Goal: Task Accomplishment & Management: Manage account settings

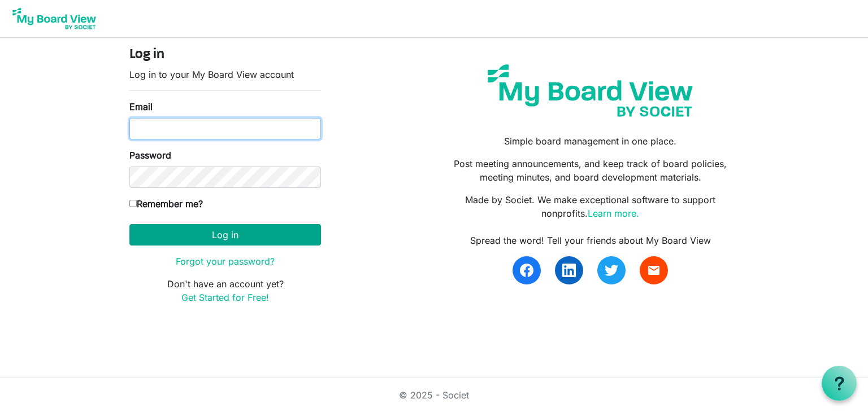
type input "ceisenbise@gmail.com"
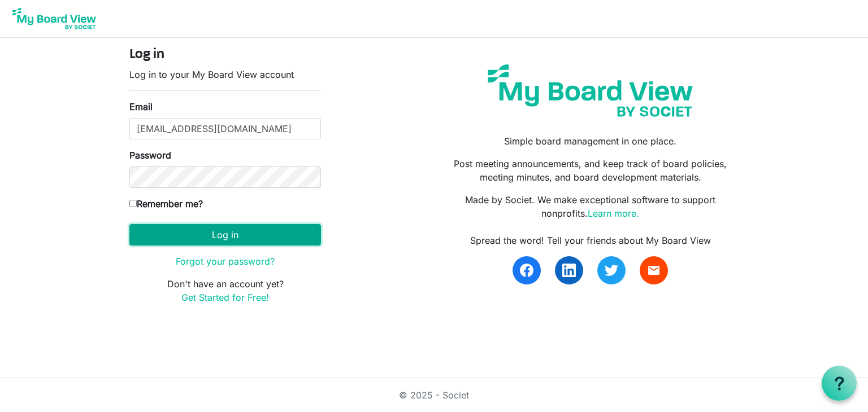
click at [195, 234] on button "Log in" at bounding box center [225, 234] width 192 height 21
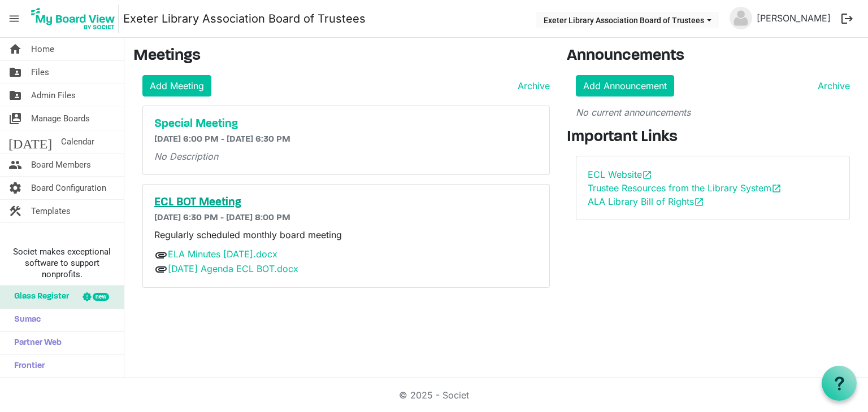
click at [188, 200] on h5 "ECL BOT Meeting" at bounding box center [346, 203] width 384 height 14
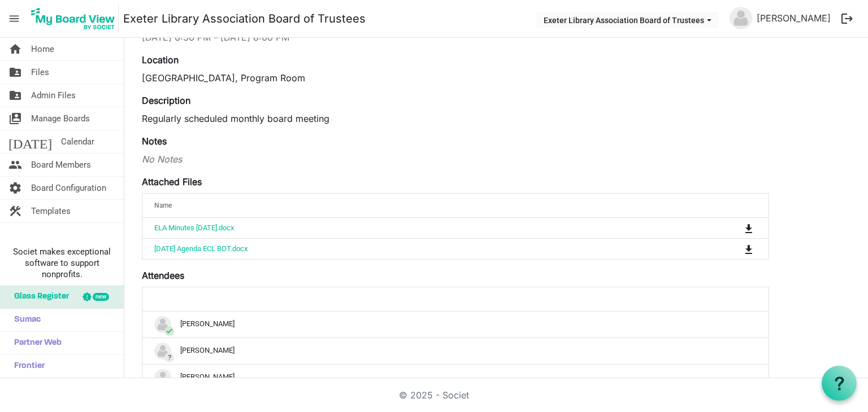
scroll to position [113, 0]
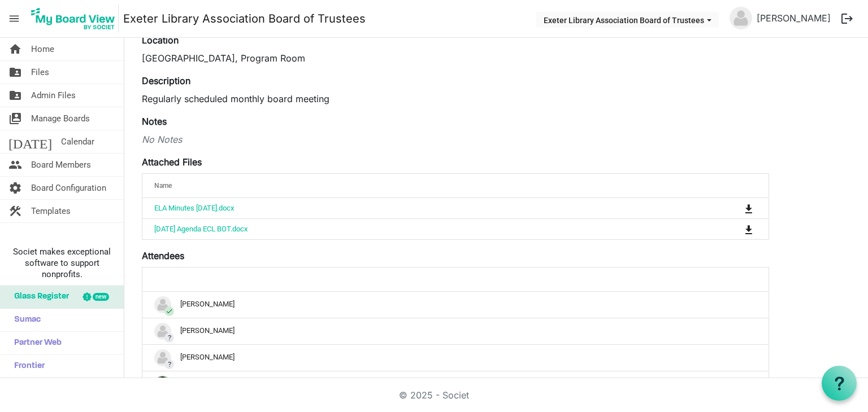
click at [174, 152] on div "edit delete ECL BOT Meeting 9/8/2025 6:30 PM - 9/8/2025 8:00 PM Location Exeter…" at bounding box center [455, 281] width 627 height 622
click at [173, 158] on label "Attached Files" at bounding box center [172, 162] width 60 height 14
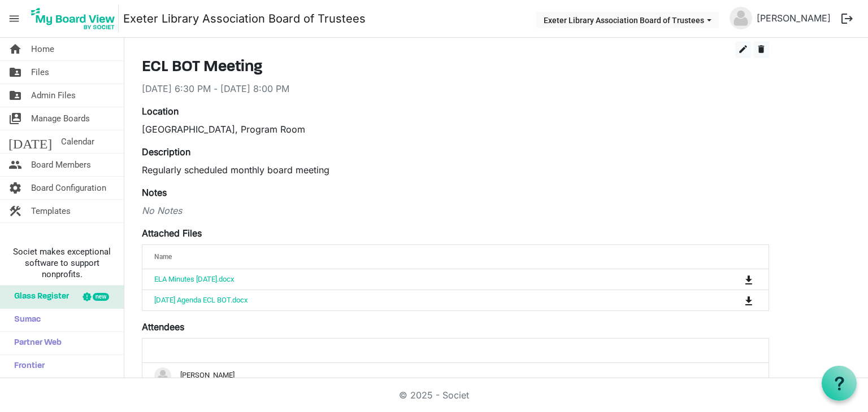
scroll to position [0, 0]
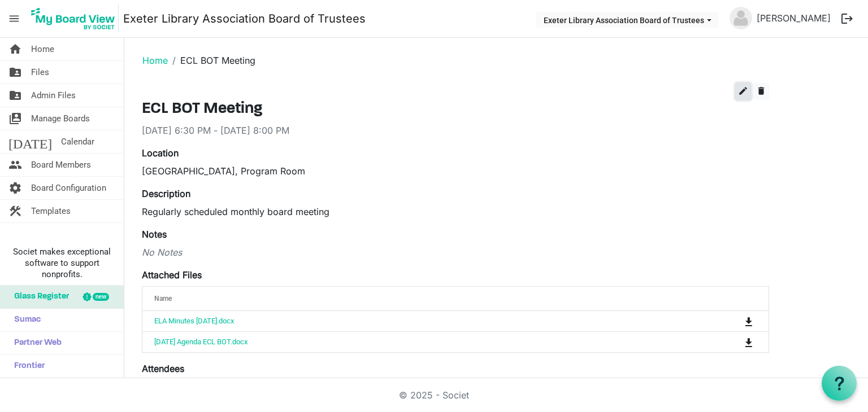
click at [741, 88] on span "edit" at bounding box center [743, 91] width 10 height 10
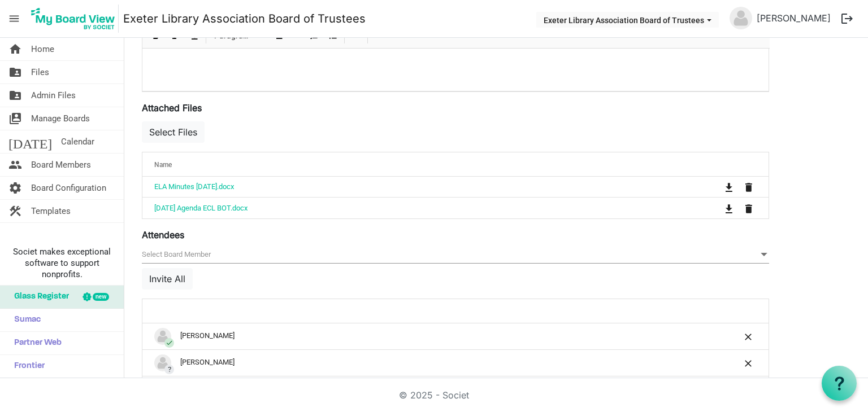
scroll to position [339, 0]
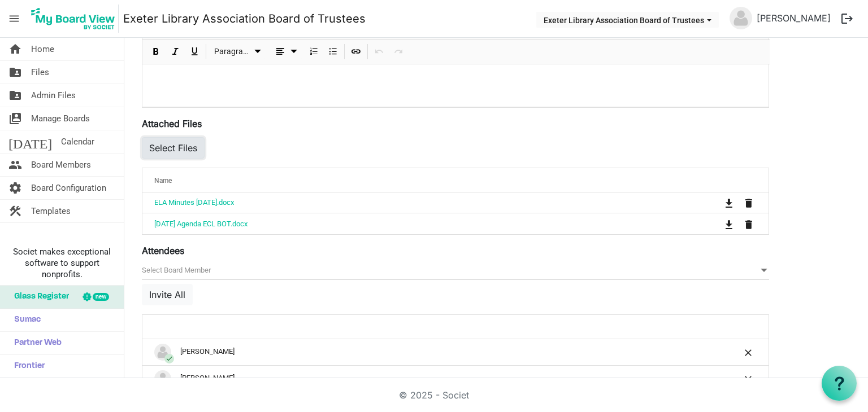
click at [162, 146] on button "Select Files" at bounding box center [173, 147] width 63 height 21
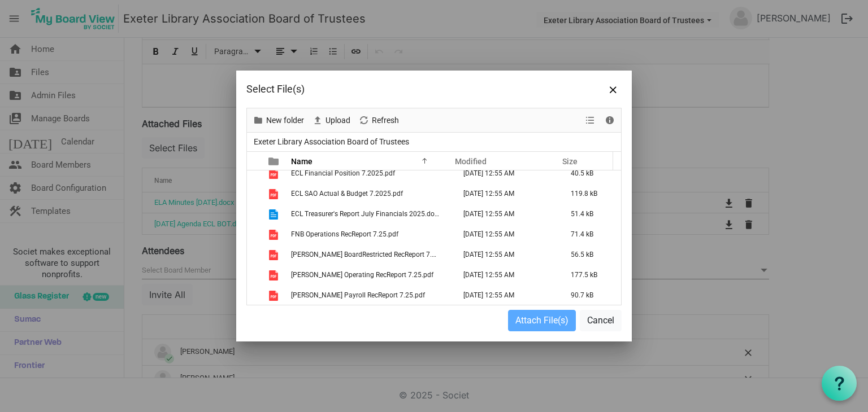
scroll to position [0, 0]
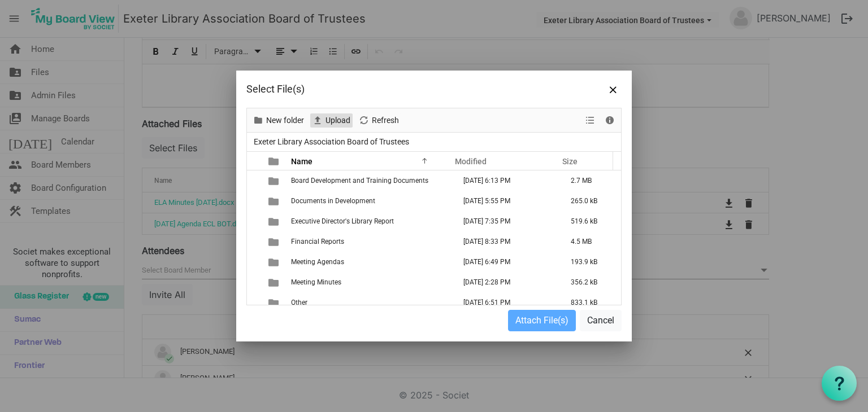
click at [332, 126] on span "Upload" at bounding box center [337, 121] width 27 height 14
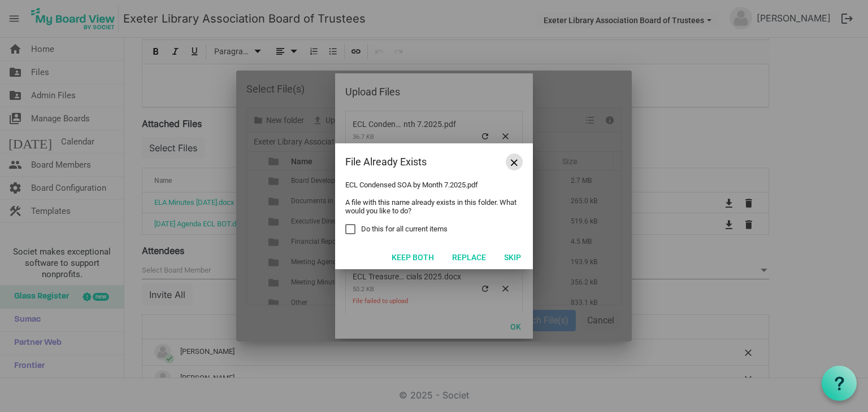
click at [516, 165] on span "Close" at bounding box center [514, 162] width 7 height 7
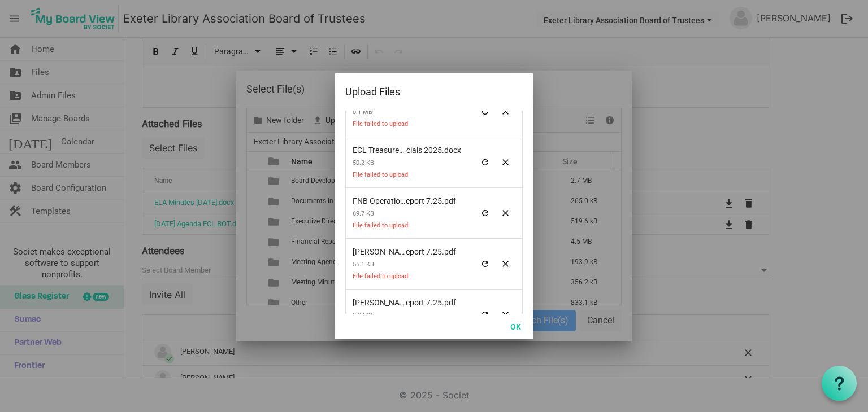
scroll to position [214, 0]
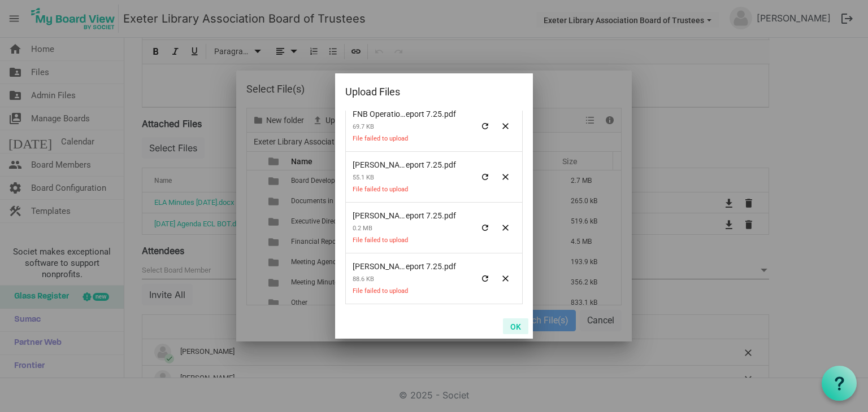
click at [514, 332] on button "OK" at bounding box center [515, 327] width 25 height 16
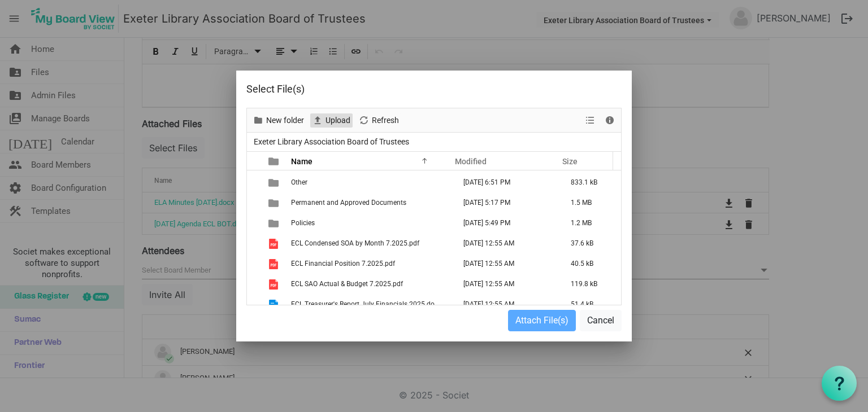
scroll to position [0, 0]
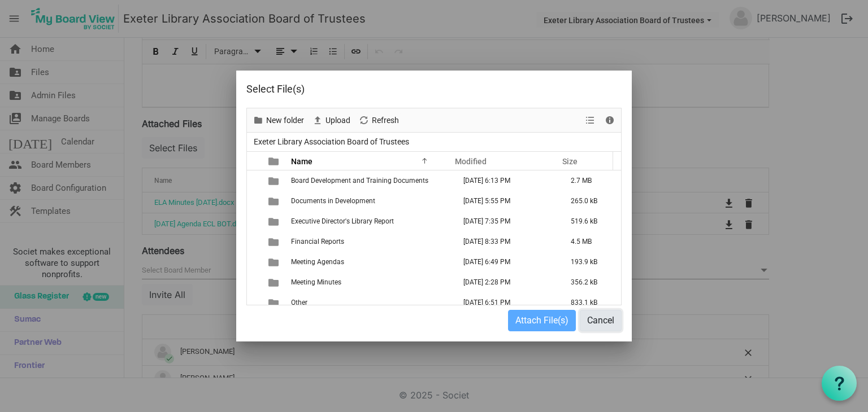
click at [600, 319] on button "Cancel" at bounding box center [601, 320] width 42 height 21
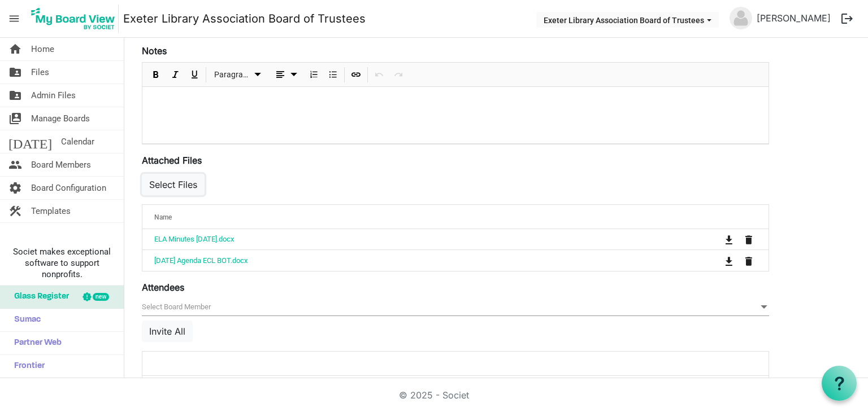
scroll to position [283, 0]
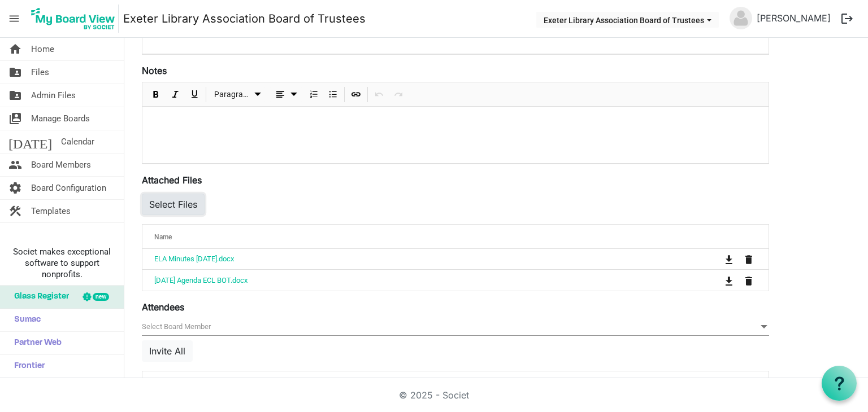
click at [185, 202] on button "Select Files" at bounding box center [173, 204] width 63 height 21
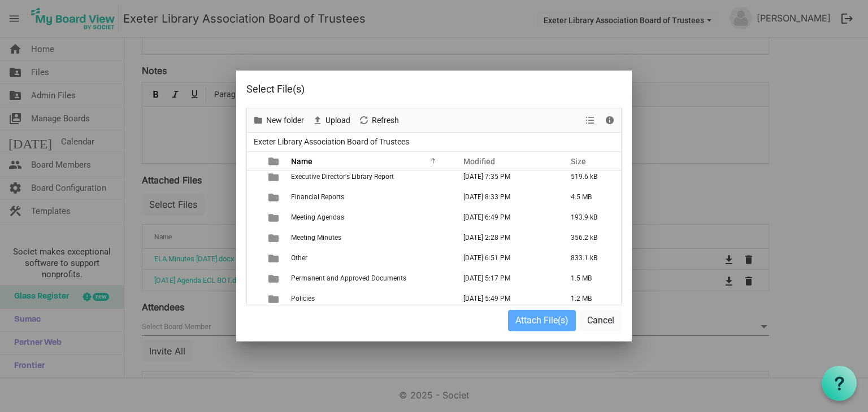
scroll to position [0, 0]
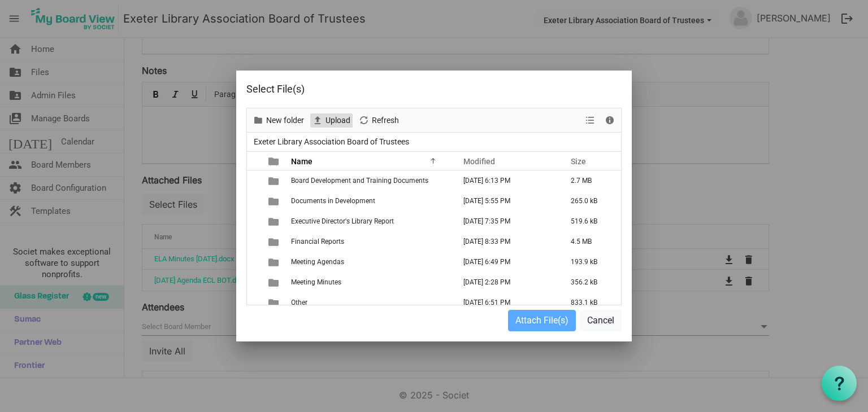
click at [333, 121] on span "Upload" at bounding box center [337, 121] width 27 height 14
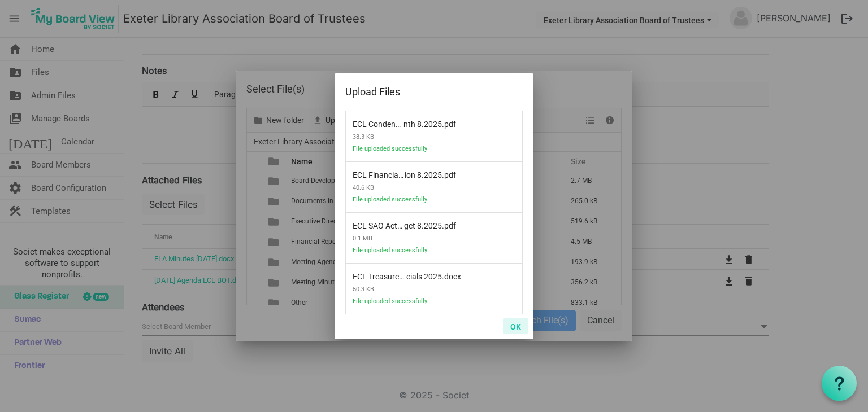
click at [517, 324] on button "OK" at bounding box center [515, 327] width 25 height 16
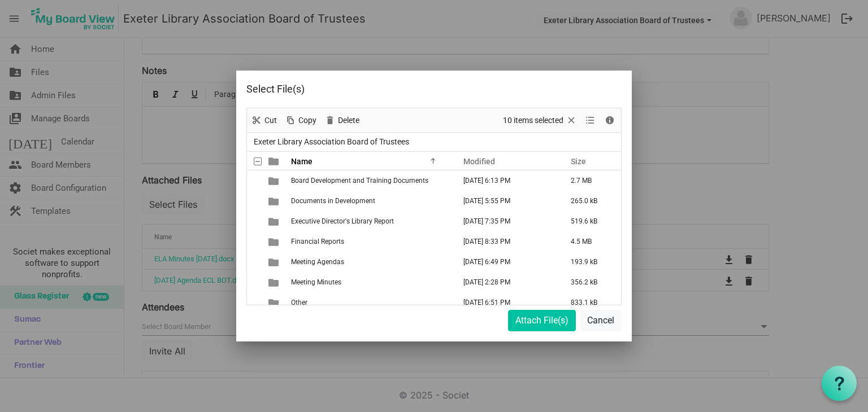
scroll to position [414, 0]
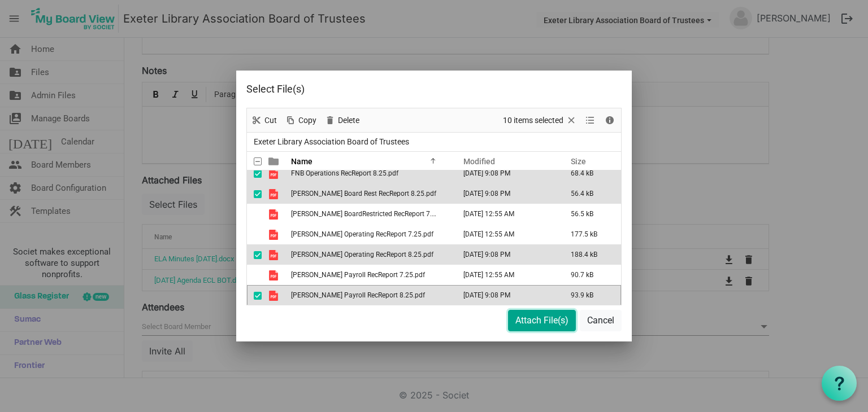
click at [537, 323] on button "Attach File(s)" at bounding box center [542, 320] width 68 height 21
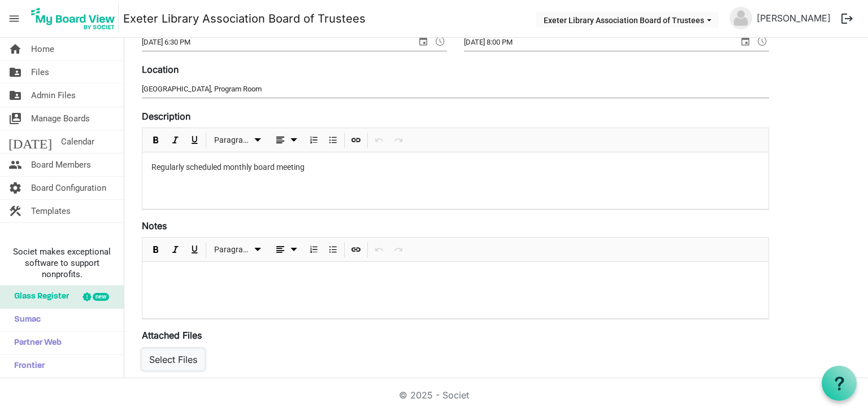
scroll to position [0, 0]
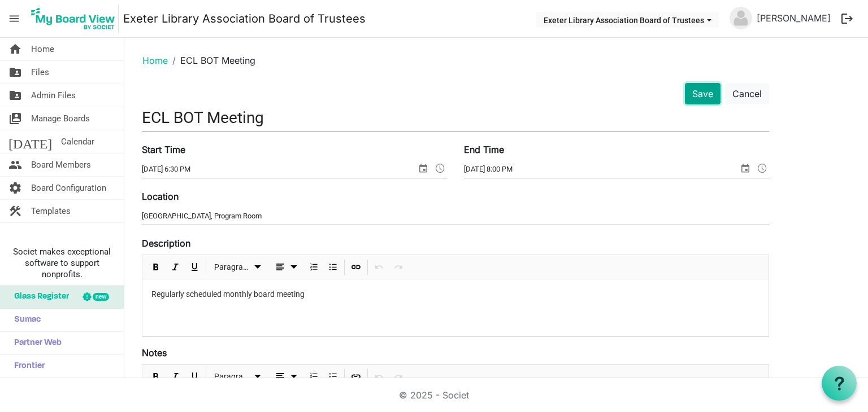
click at [701, 95] on button "Save" at bounding box center [703, 93] width 36 height 21
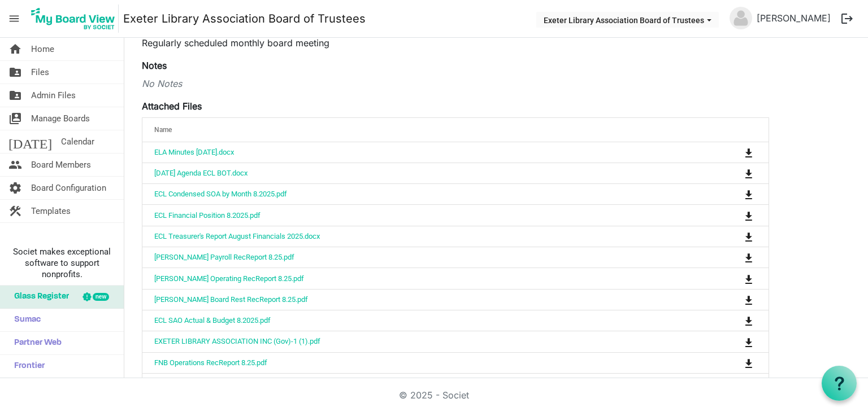
scroll to position [170, 0]
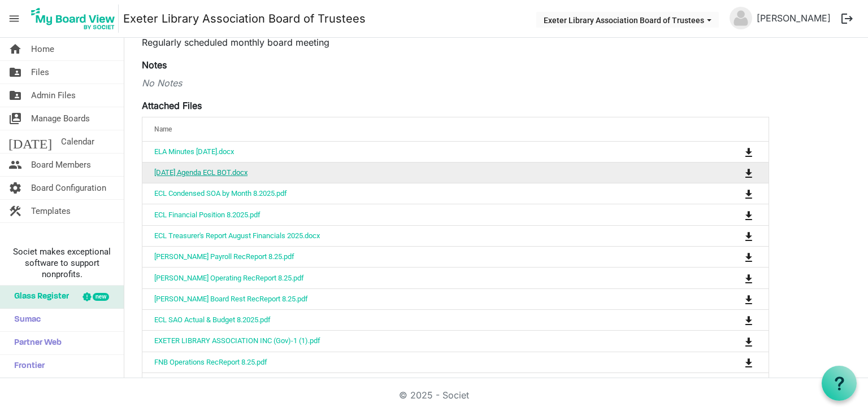
click at [212, 172] on link "September 8 2025 Agenda ECL BOT.docx" at bounding box center [200, 172] width 93 height 8
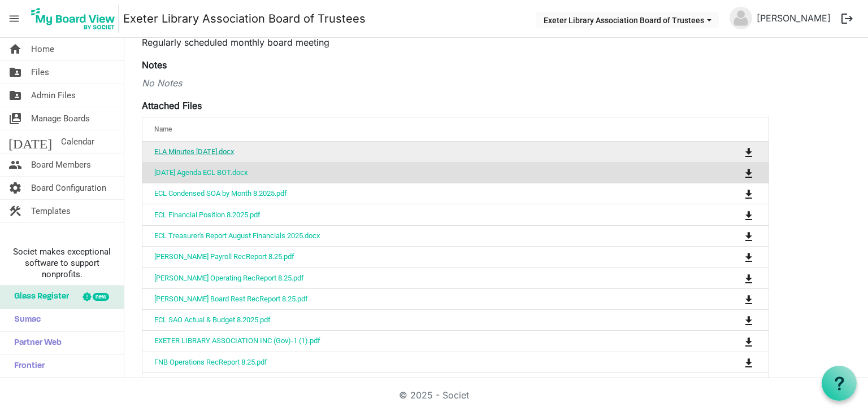
click at [218, 149] on link "ELA Minutes August 25.docx" at bounding box center [194, 151] width 80 height 8
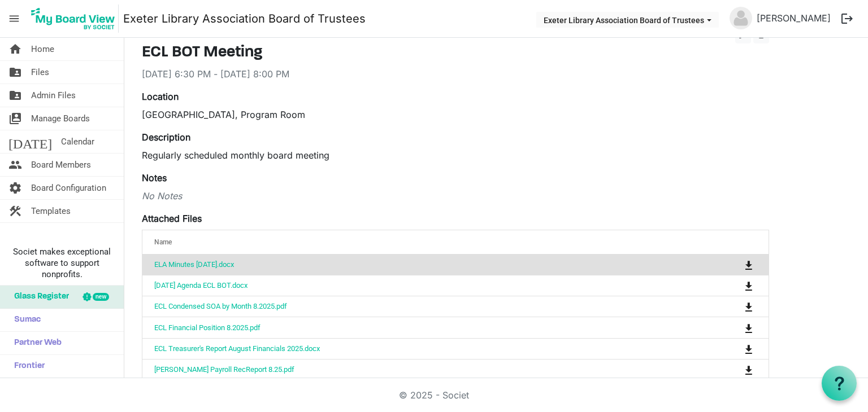
scroll to position [0, 0]
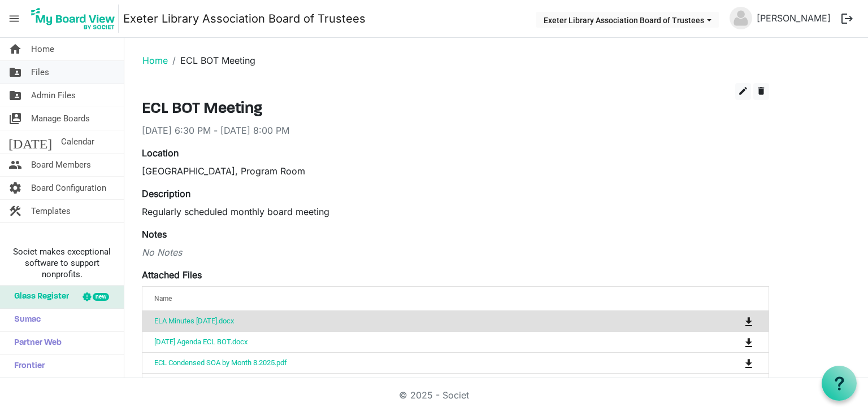
click at [25, 67] on link "folder_shared Files" at bounding box center [62, 72] width 124 height 23
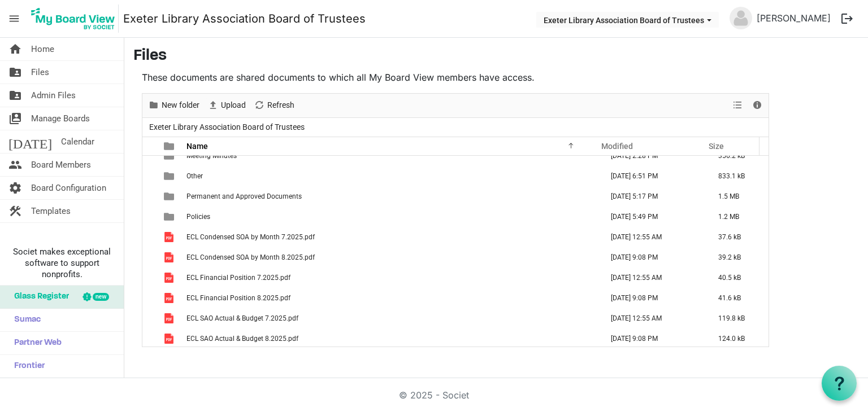
scroll to position [57, 0]
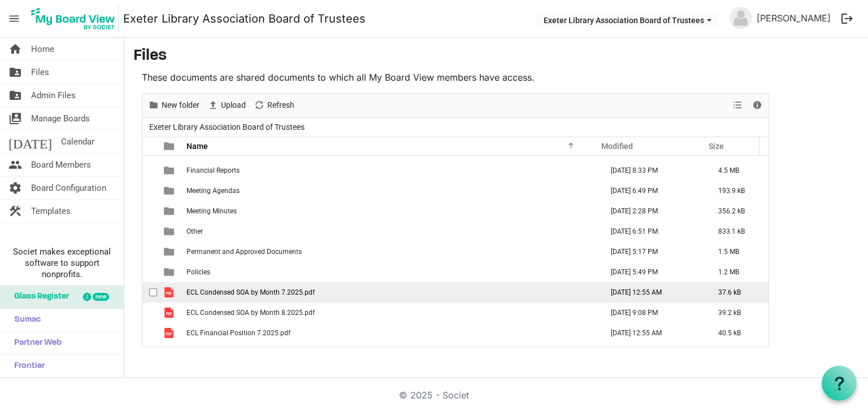
click at [309, 297] on td "ECL Condensed SOA by Month 7.2025.pdf" at bounding box center [391, 293] width 416 height 20
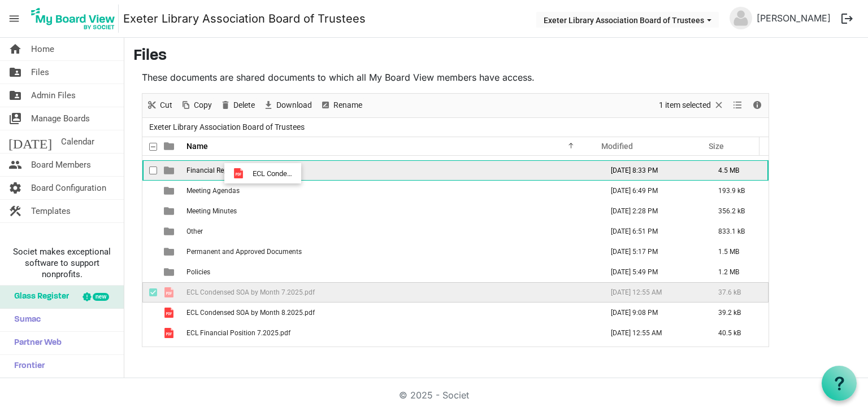
drag, startPoint x: 273, startPoint y: 291, endPoint x: 249, endPoint y: 173, distance: 120.0
click at [249, 173] on tbody "Board Development and Training Documents [DATE] 6:13 PM 2.7 MB Documents in Dev…" at bounding box center [455, 373] width 626 height 549
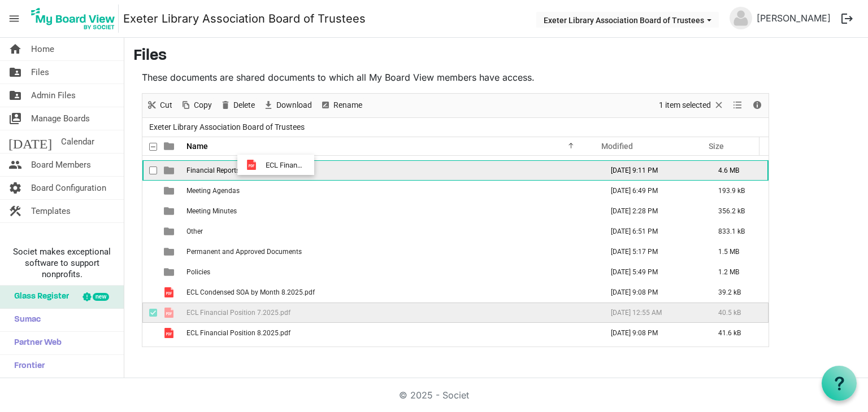
drag, startPoint x: 285, startPoint y: 312, endPoint x: 262, endPoint y: 165, distance: 149.2
click at [262, 165] on tbody "Board Development and Training Documents [DATE] 6:13 PM 2.7 MB Documents in Dev…" at bounding box center [455, 363] width 626 height 529
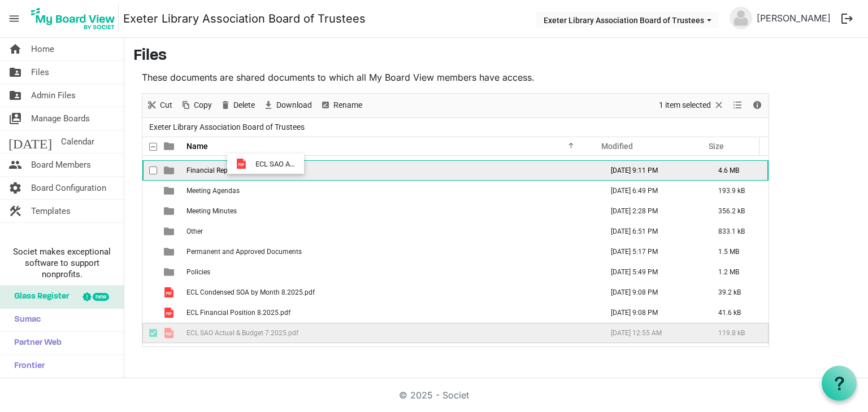
drag, startPoint x: 279, startPoint y: 332, endPoint x: 252, endPoint y: 164, distance: 169.9
click at [252, 164] on tbody "Board Development and Training Documents [DATE] 6:13 PM 2.7 MB Documents in Dev…" at bounding box center [455, 353] width 626 height 509
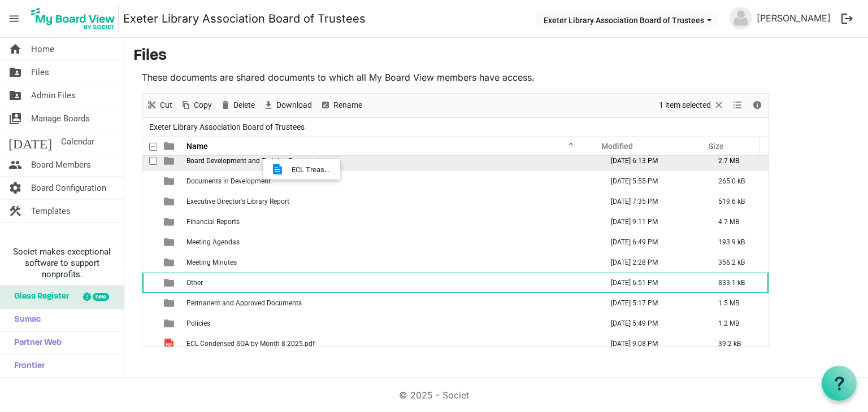
scroll to position [0, 0]
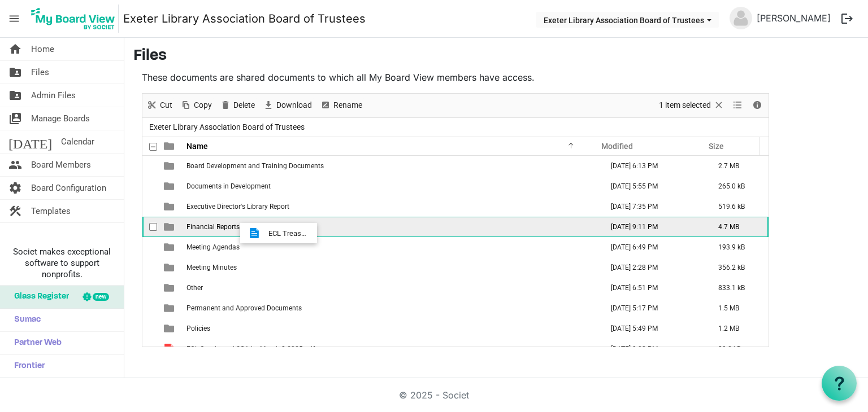
drag, startPoint x: 280, startPoint y: 317, endPoint x: 265, endPoint y: 233, distance: 85.0
click at [265, 233] on tbody "Board Development and Training Documents [DATE] 6:13 PM 2.7 MB Documents in Dev…" at bounding box center [455, 400] width 626 height 488
drag, startPoint x: 269, startPoint y: 304, endPoint x: 271, endPoint y: 233, distance: 70.7
click at [271, 233] on tbody "Board Development and Training Documents [DATE] 6:13 PM 2.7 MB Documents in Dev…" at bounding box center [455, 390] width 626 height 468
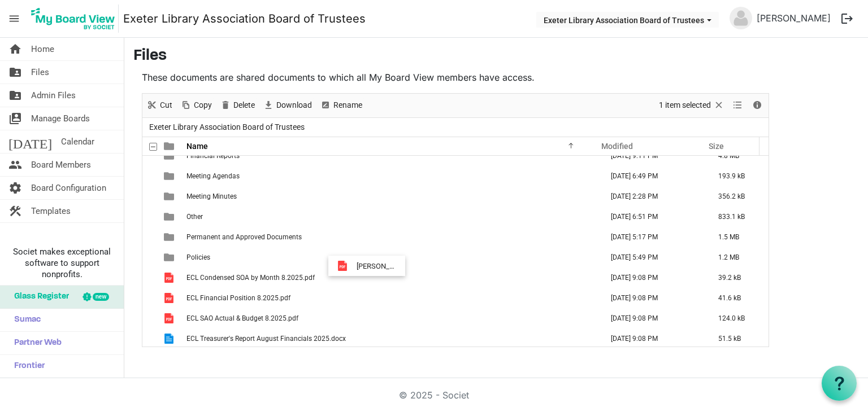
scroll to position [57, 0]
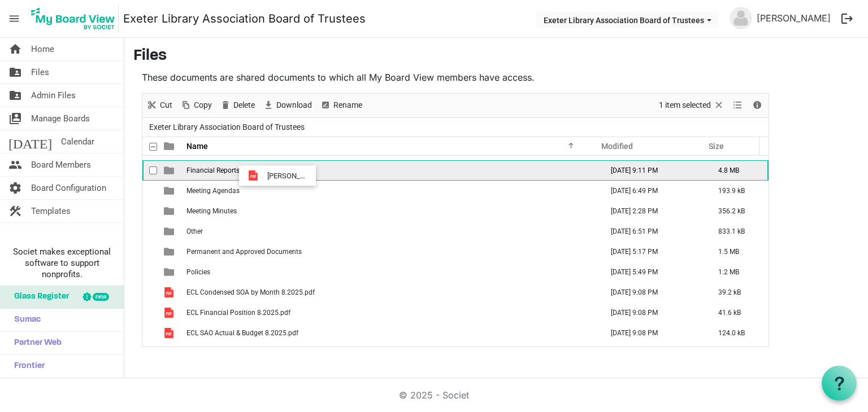
drag, startPoint x: 298, startPoint y: 305, endPoint x: 264, endPoint y: 176, distance: 133.2
click at [264, 176] on tbody "Board Development and Training Documents [DATE] 6:13 PM 2.7 MB Documents in Dev…" at bounding box center [455, 323] width 626 height 448
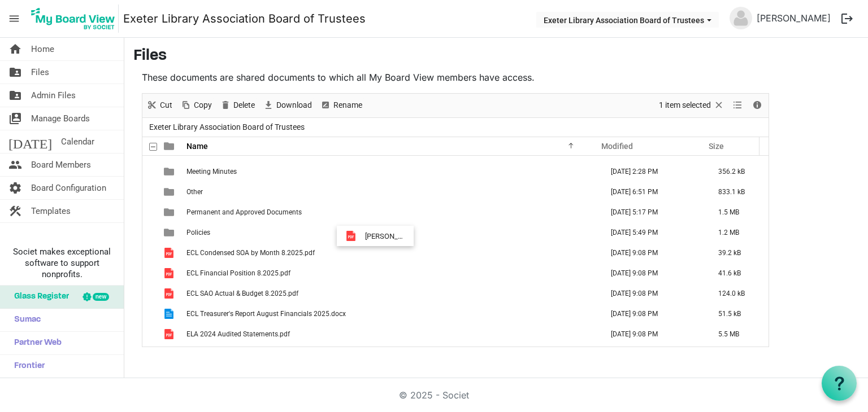
scroll to position [66, 0]
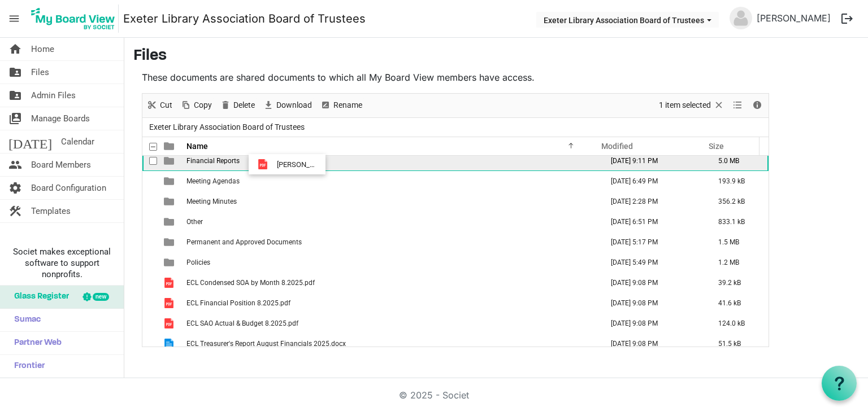
drag, startPoint x: 305, startPoint y: 277, endPoint x: 273, endPoint y: 164, distance: 116.7
click at [273, 164] on tbody "Board Development and Training Documents [DATE] 6:13 PM 2.7 MB Documents in Dev…" at bounding box center [455, 303] width 626 height 427
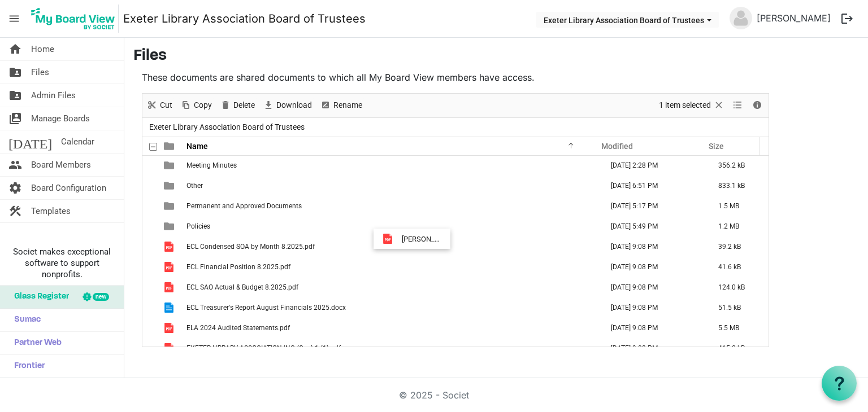
scroll to position [0, 0]
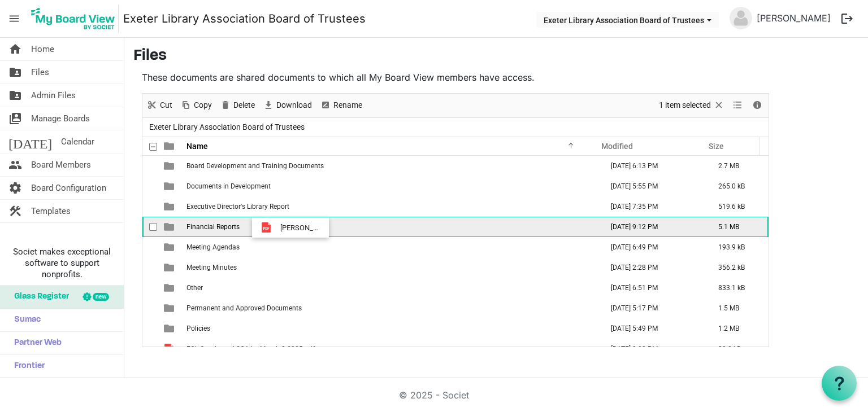
drag, startPoint x: 296, startPoint y: 315, endPoint x: 277, endPoint y: 228, distance: 89.0
click at [277, 228] on tbody "Board Development and Training Documents [DATE] 6:13 PM 2.7 MB Documents in Dev…" at bounding box center [455, 359] width 626 height 407
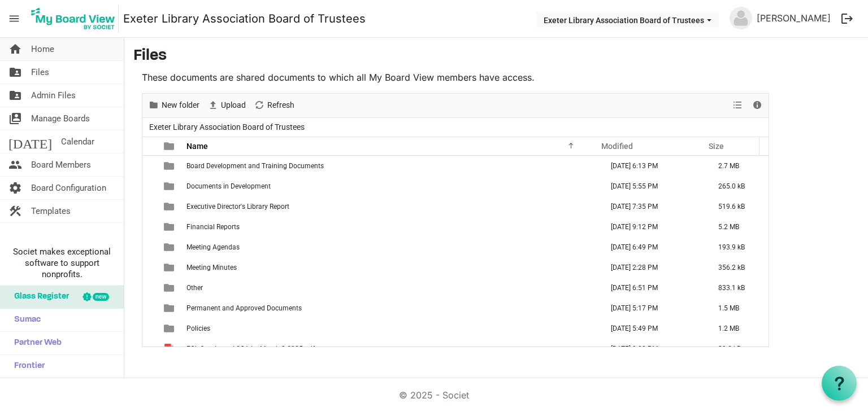
click at [53, 45] on span "Home" at bounding box center [42, 49] width 23 height 23
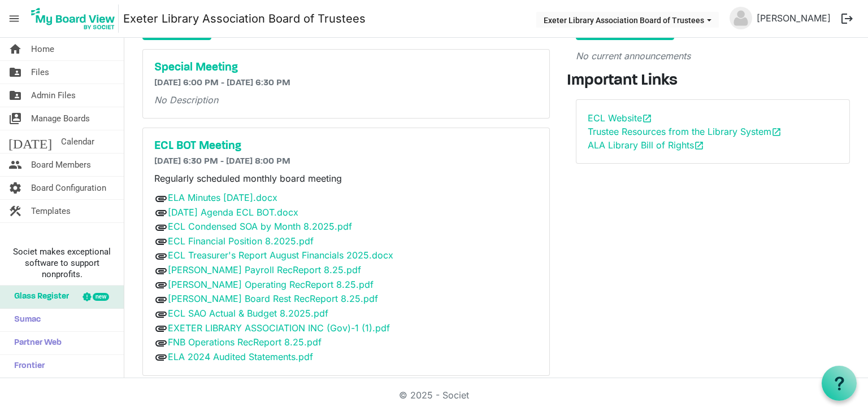
scroll to position [69, 0]
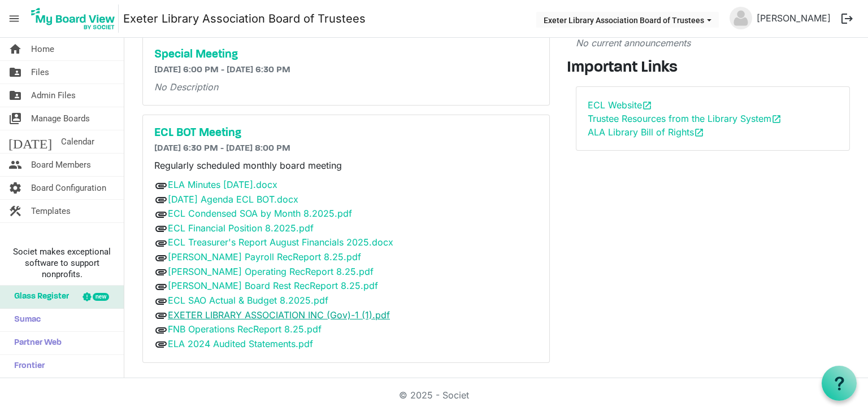
click at [342, 314] on link "EXETER LIBRARY ASSOCIATION INC (Gov)-1 (1).pdf" at bounding box center [279, 315] width 222 height 11
